Goal: Information Seeking & Learning: Learn about a topic

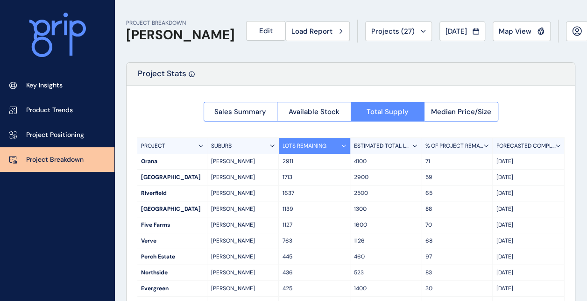
scroll to position [47, 0]
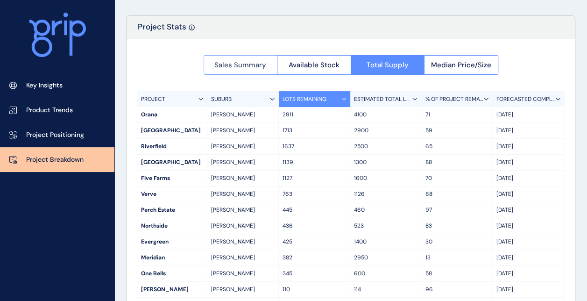
click at [239, 63] on span "Sales Summary" at bounding box center [240, 64] width 52 height 9
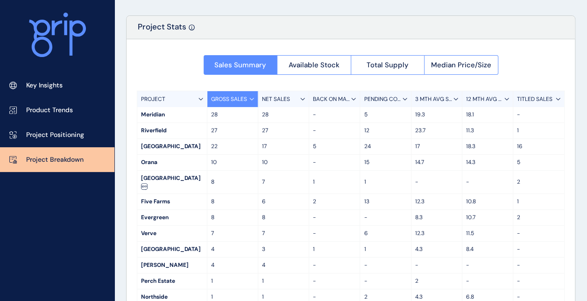
click at [484, 102] on p "12 MTH AVG SALES" at bounding box center [485, 99] width 38 height 8
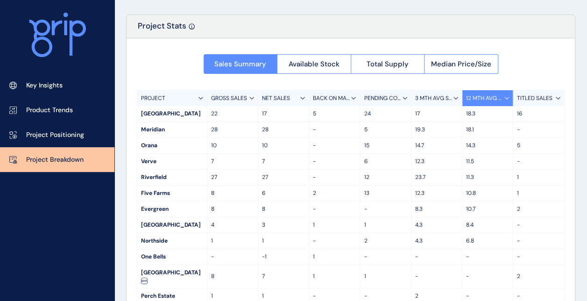
scroll to position [34, 0]
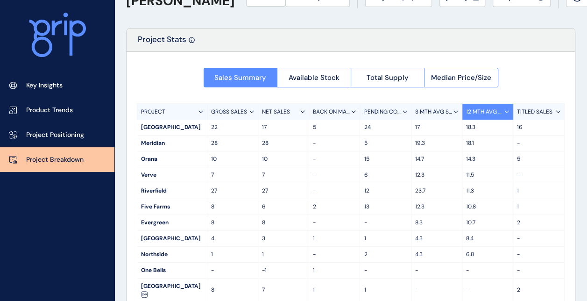
click at [439, 108] on p "3 MTH AVG SALES" at bounding box center [434, 112] width 38 height 8
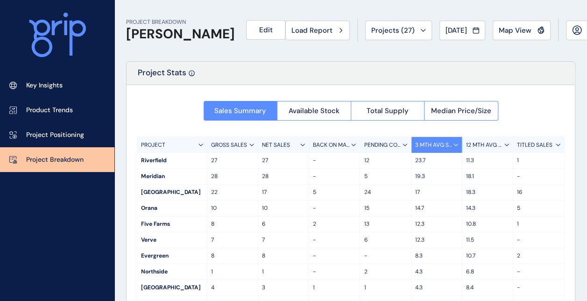
scroll to position [0, 0]
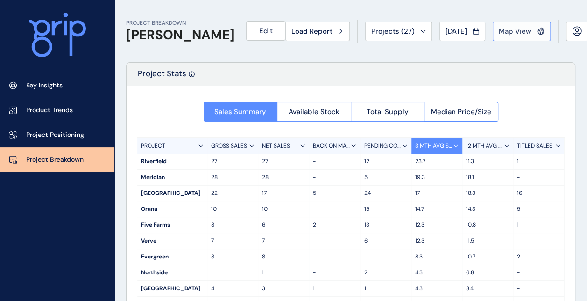
click at [510, 35] on span "Map View" at bounding box center [515, 31] width 33 height 9
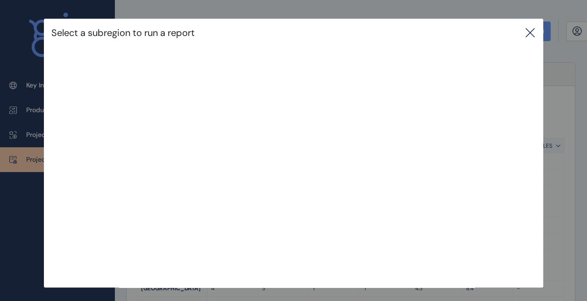
click at [531, 30] on icon at bounding box center [529, 32] width 11 height 11
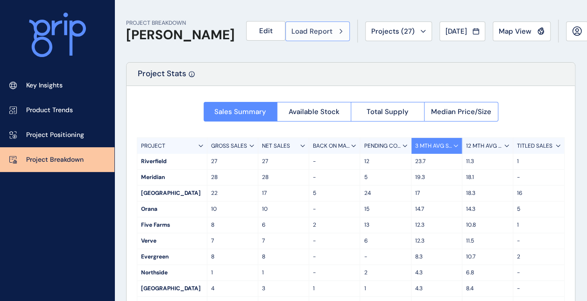
click at [315, 29] on div "Load Report" at bounding box center [317, 31] width 52 height 9
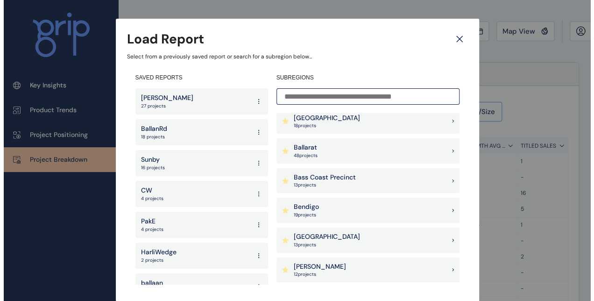
scroll to position [140, 0]
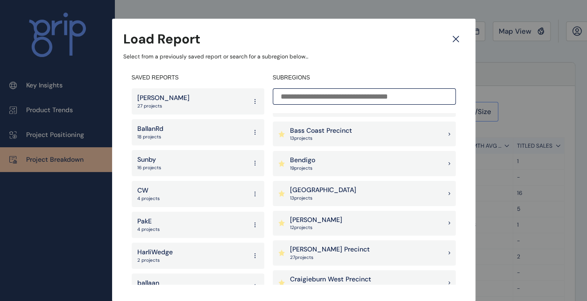
click at [351, 195] on p "13 project s" at bounding box center [323, 198] width 66 height 7
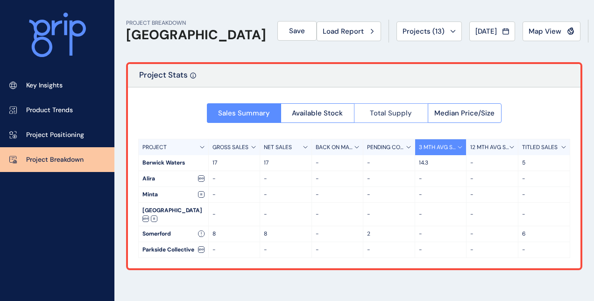
click at [385, 115] on span "Total Supply" at bounding box center [391, 112] width 42 height 9
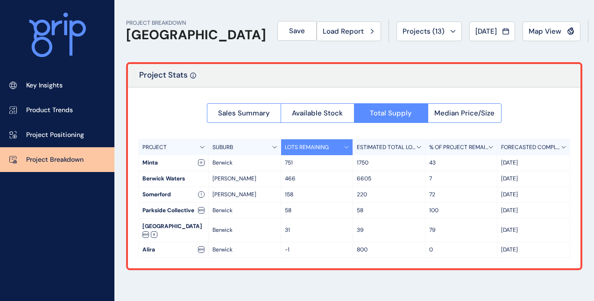
click at [290, 68] on div "Project Stats" at bounding box center [354, 75] width 452 height 23
